Goal: Task Accomplishment & Management: Use online tool/utility

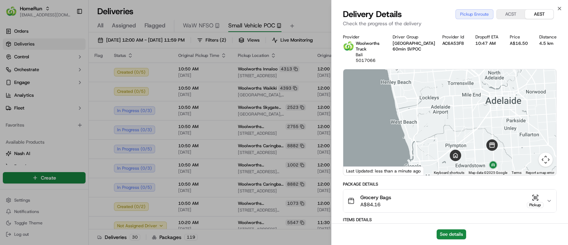
click at [559, 7] on icon "button" at bounding box center [559, 8] width 3 height 3
